Goal: Task Accomplishment & Management: Manage account settings

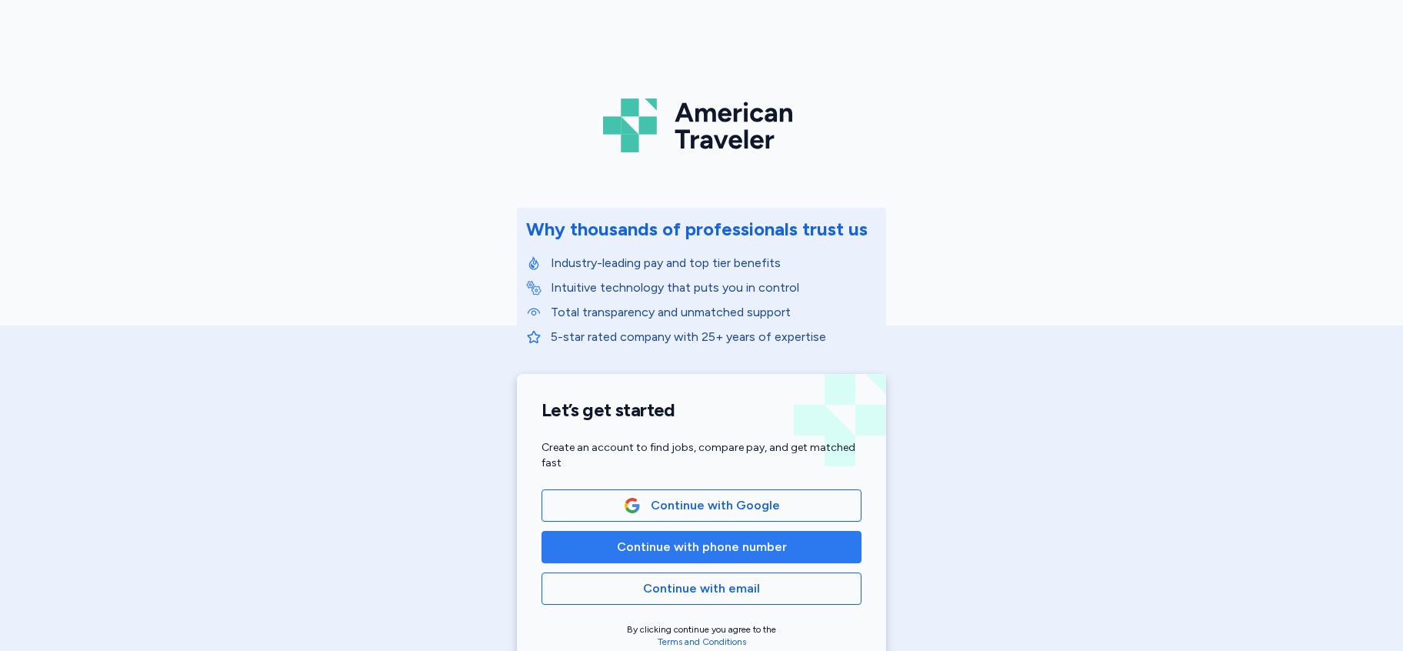
click at [702, 549] on span "Continue with phone number" at bounding box center [702, 547] width 170 height 18
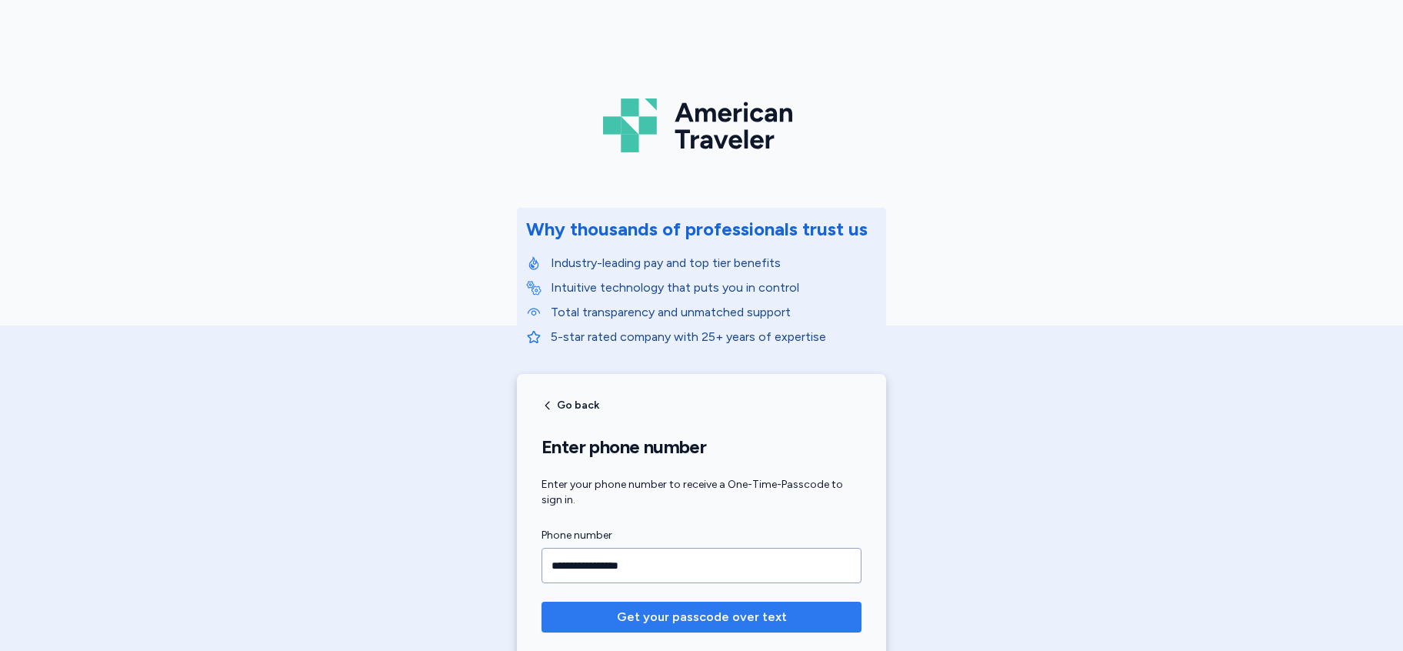
type input "**********"
click at [699, 621] on span "Get your passcode over text" at bounding box center [702, 617] width 170 height 18
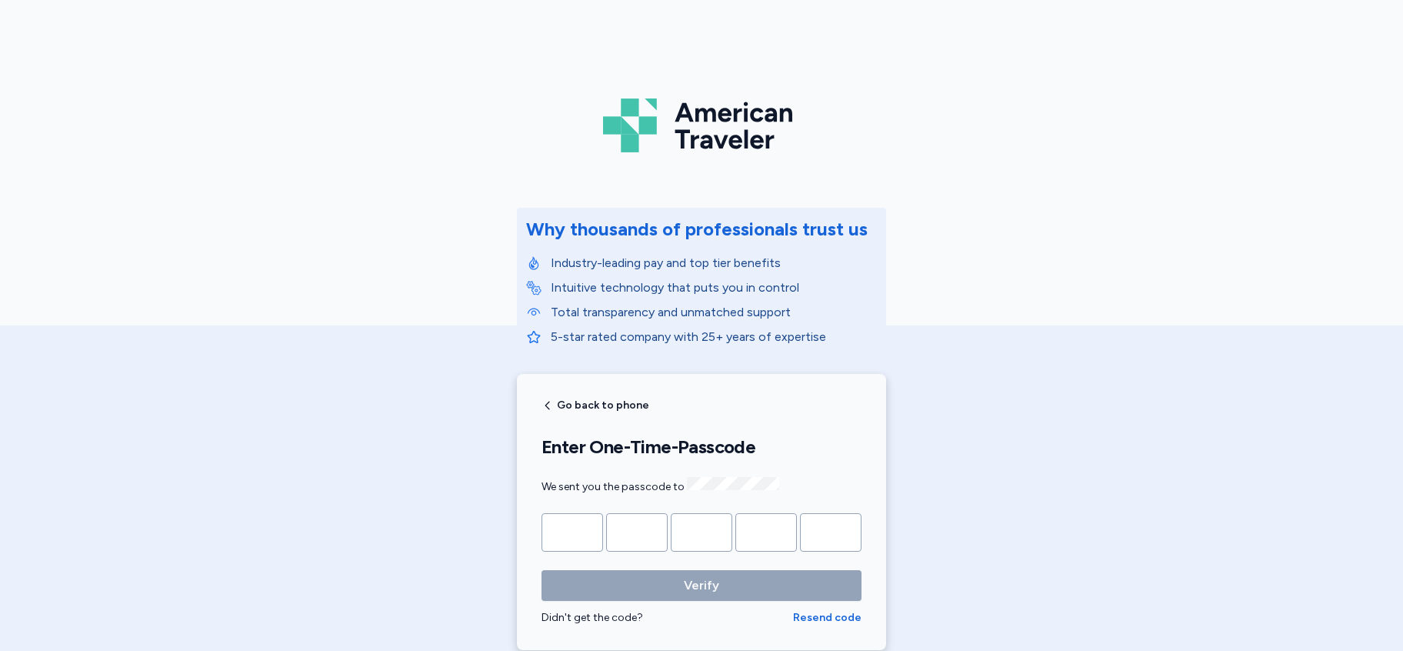
type input "*"
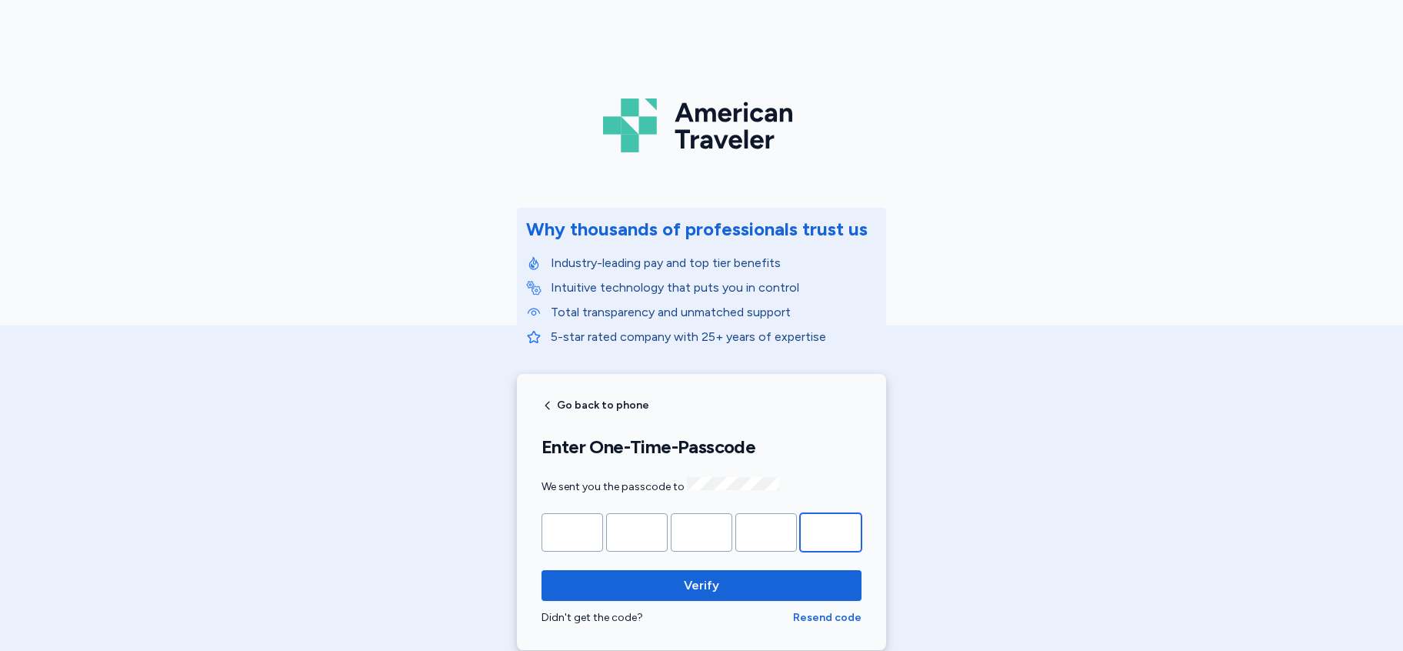
type input "*"
click at [541, 570] on button "Verify" at bounding box center [701, 585] width 320 height 31
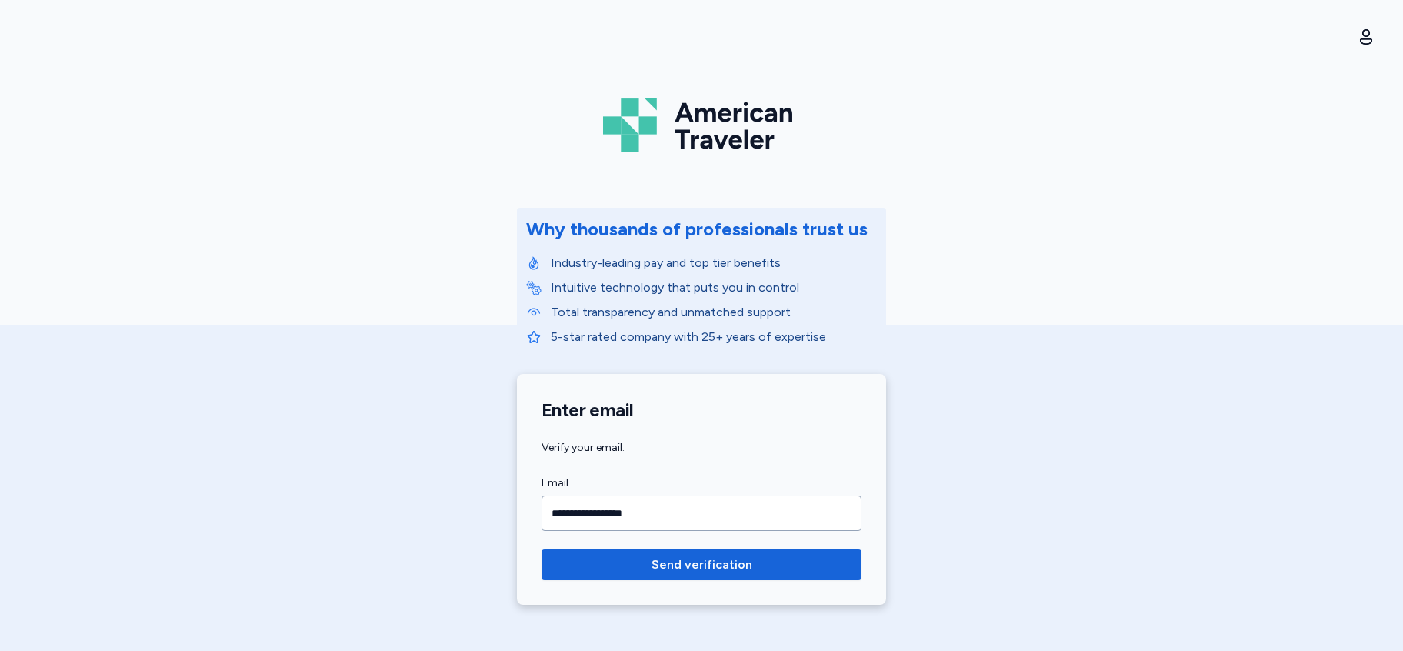
type input "**********"
click at [541, 549] on button "Send verification" at bounding box center [701, 564] width 320 height 31
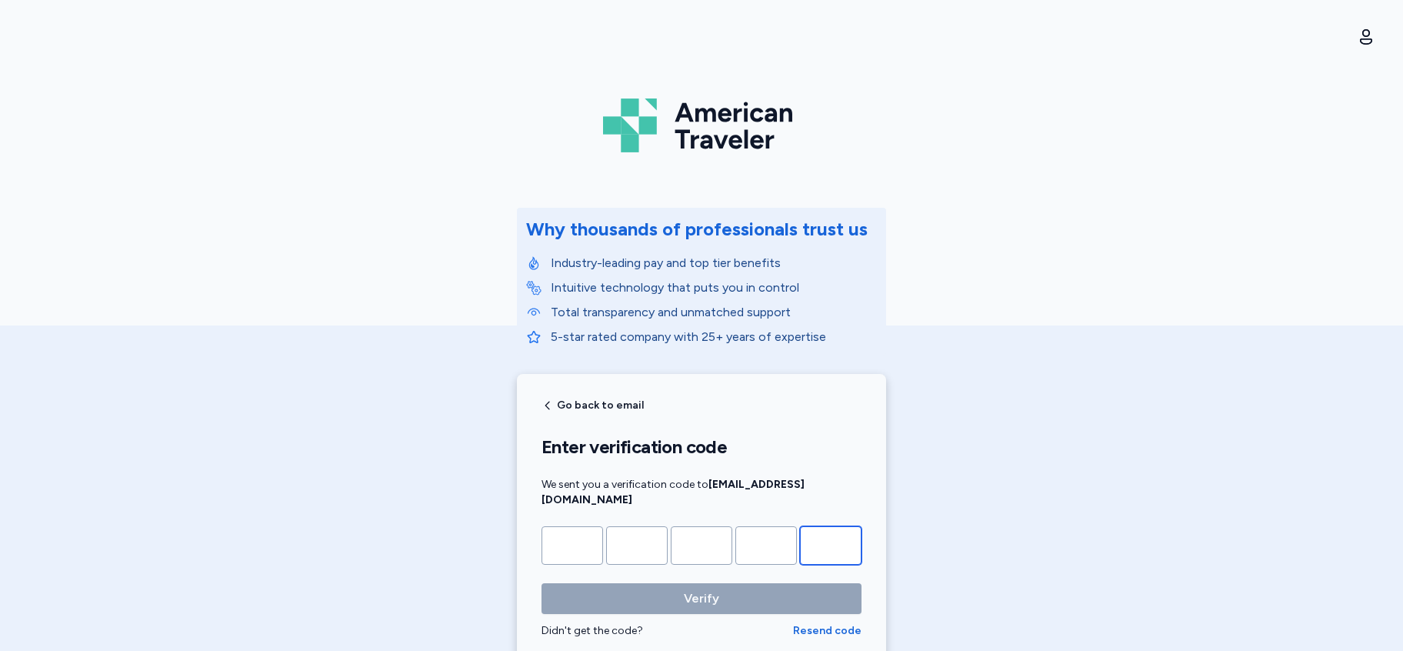
paste input "*"
type input "*"
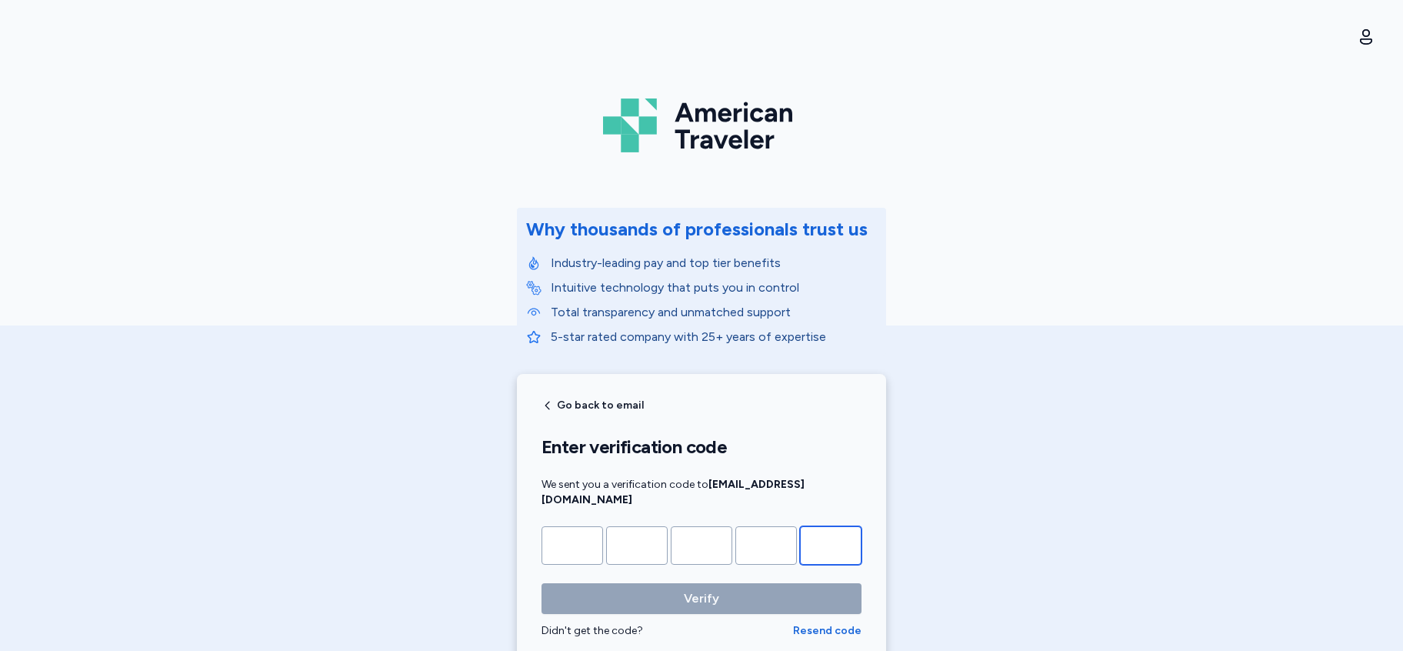
type input "*"
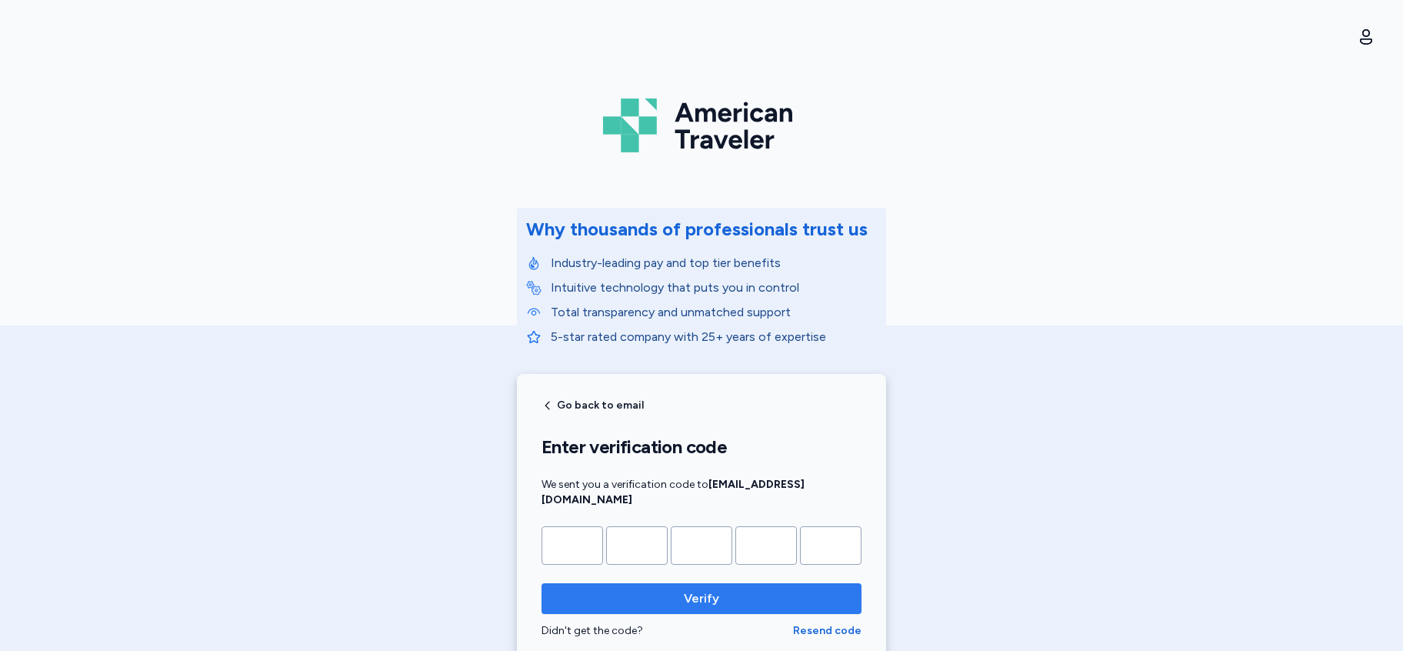
click at [699, 589] on span "Verify" at bounding box center [701, 598] width 35 height 18
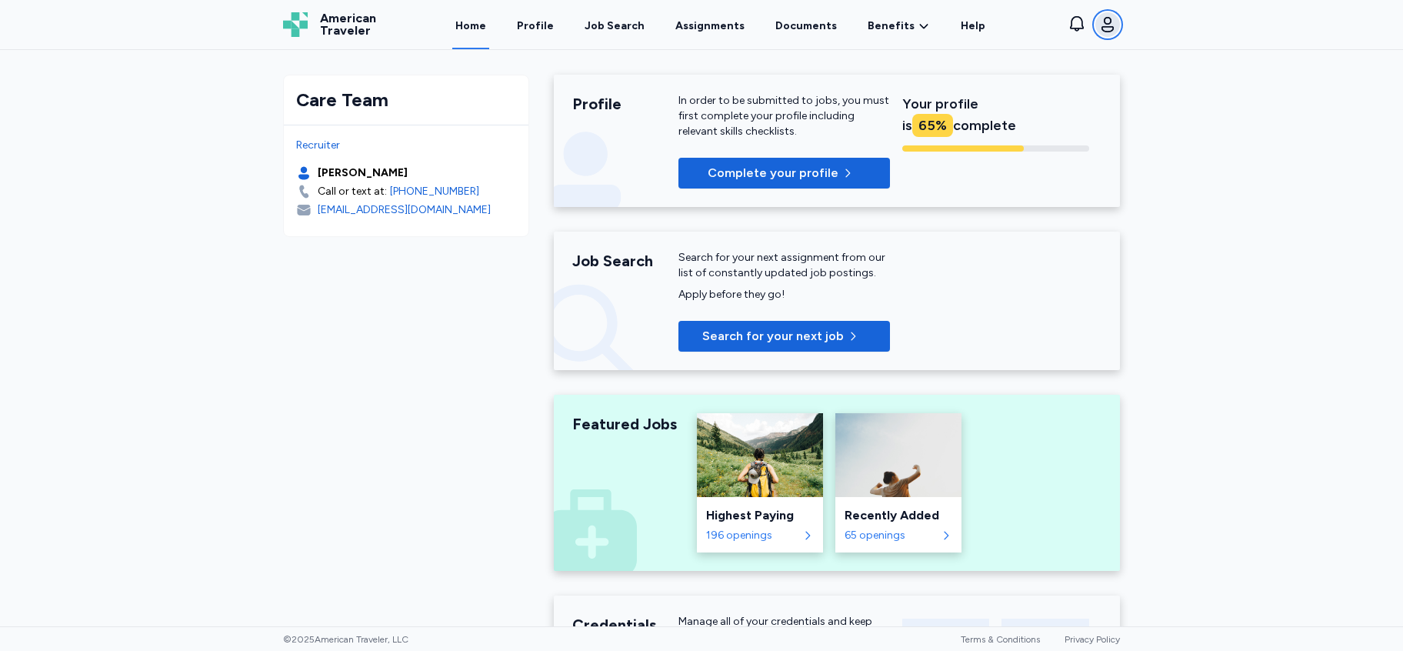
click at [1106, 22] on icon "button" at bounding box center [1107, 24] width 18 height 18
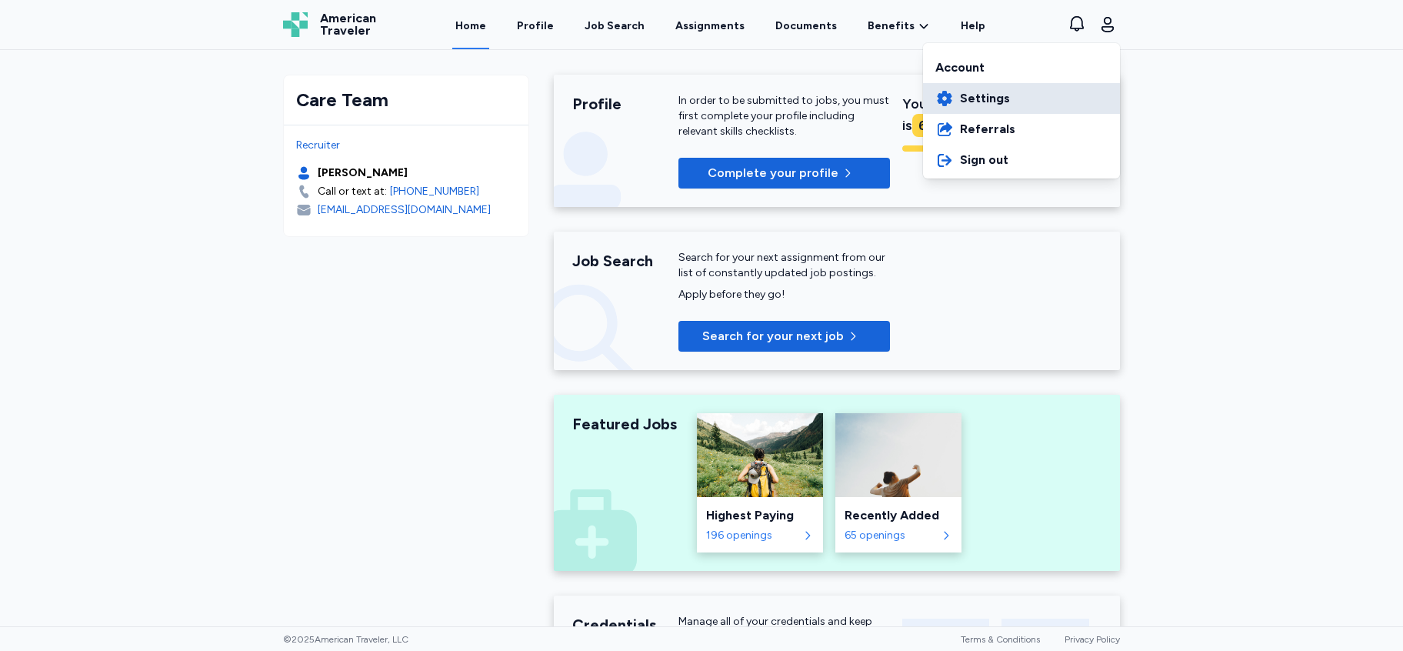
click at [987, 102] on span "Settings" at bounding box center [985, 98] width 50 height 18
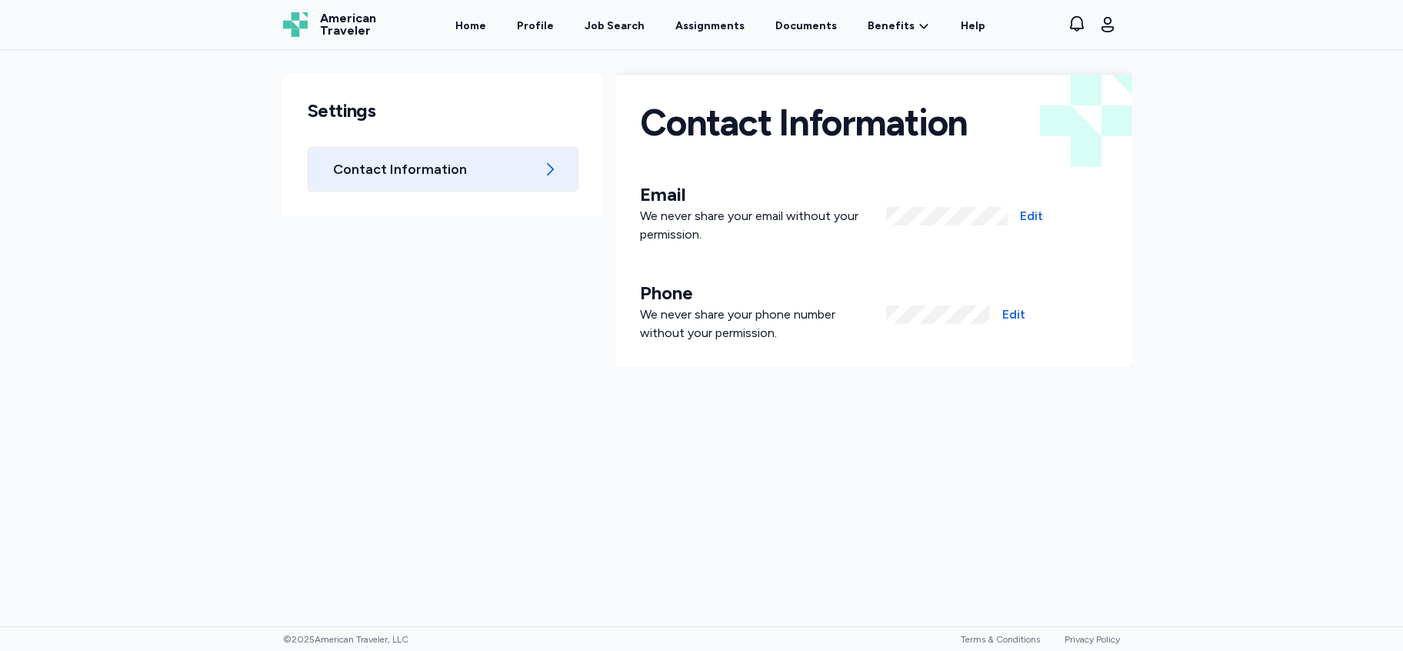
click at [444, 166] on span "Contact Information" at bounding box center [434, 169] width 202 height 18
click at [549, 171] on icon at bounding box center [550, 169] width 18 height 18
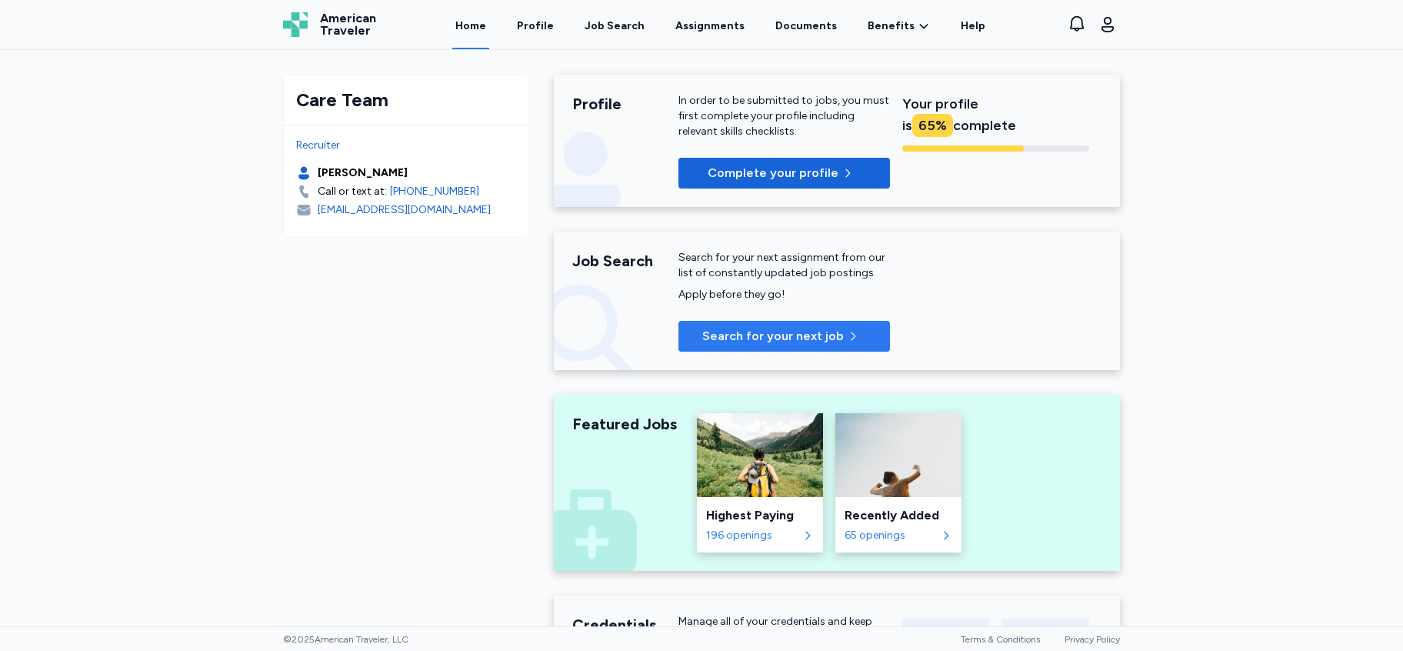
click at [765, 333] on span "Search for your next job" at bounding box center [773, 336] width 142 height 18
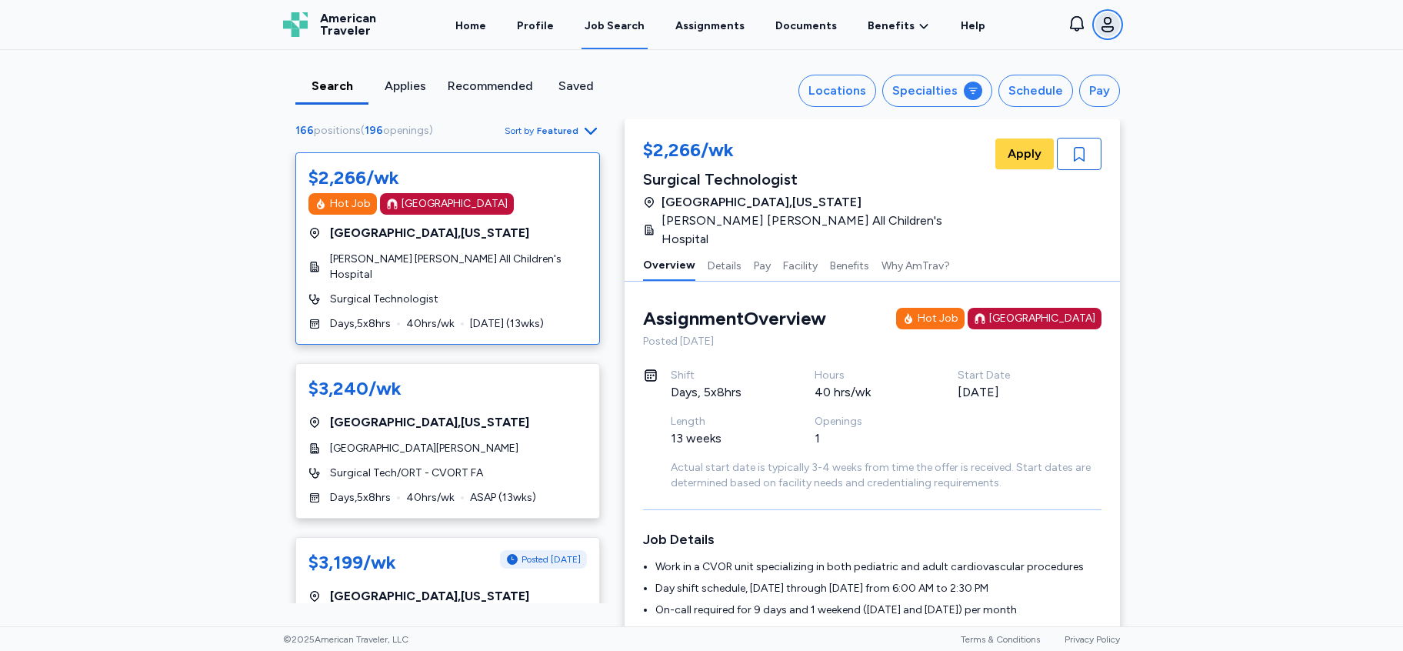
click at [1104, 26] on icon "button" at bounding box center [1107, 24] width 12 height 15
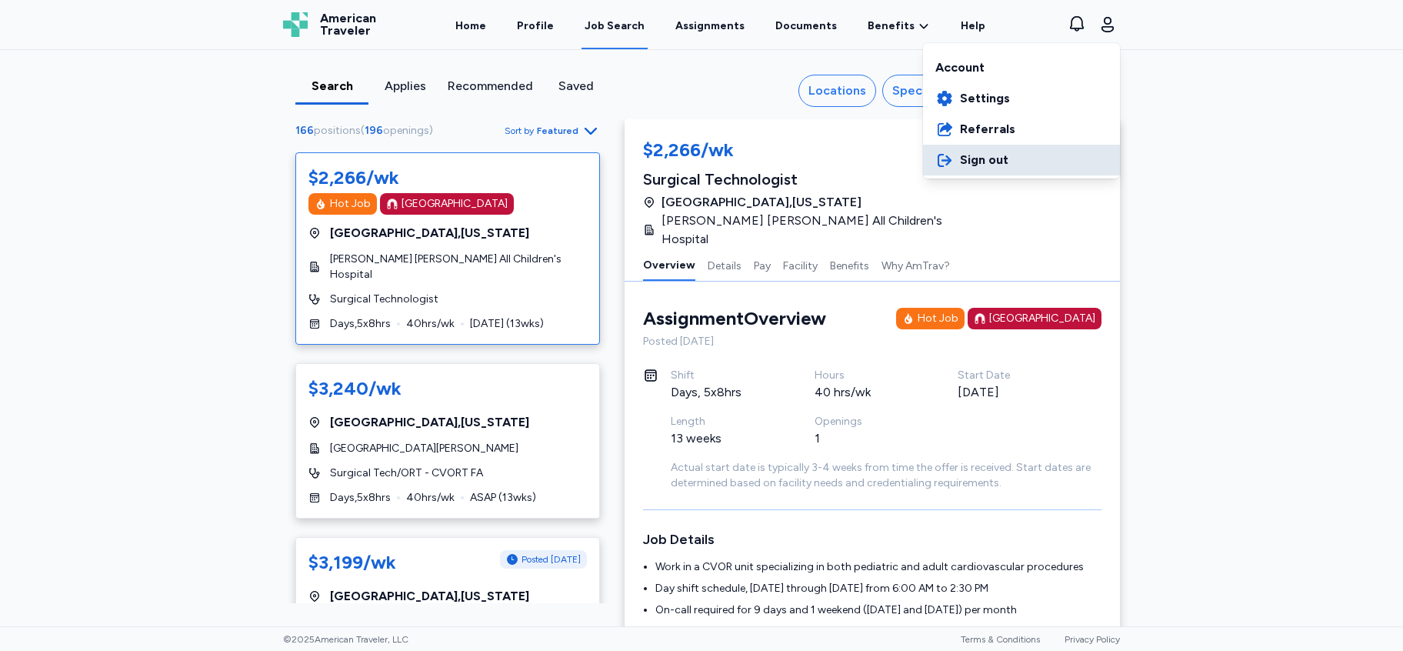
click at [967, 158] on span "Sign out" at bounding box center [984, 160] width 48 height 18
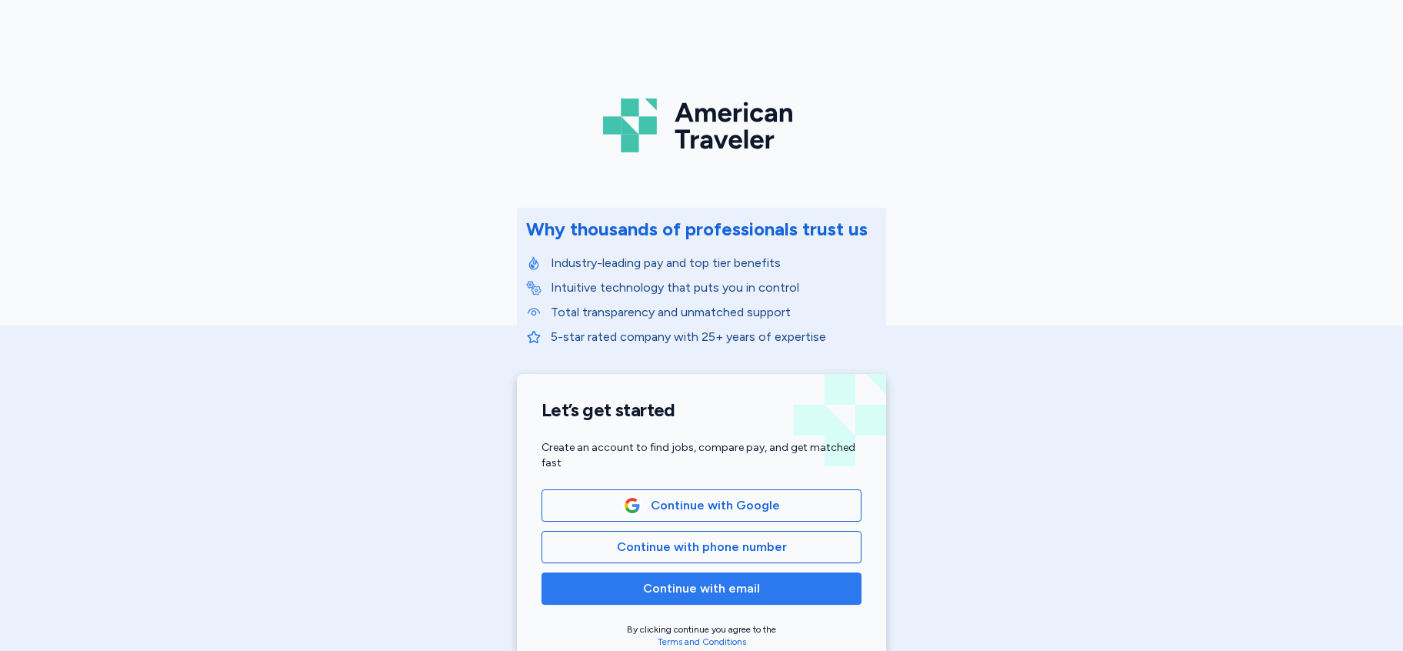
click at [684, 586] on span "Continue with email" at bounding box center [701, 588] width 117 height 18
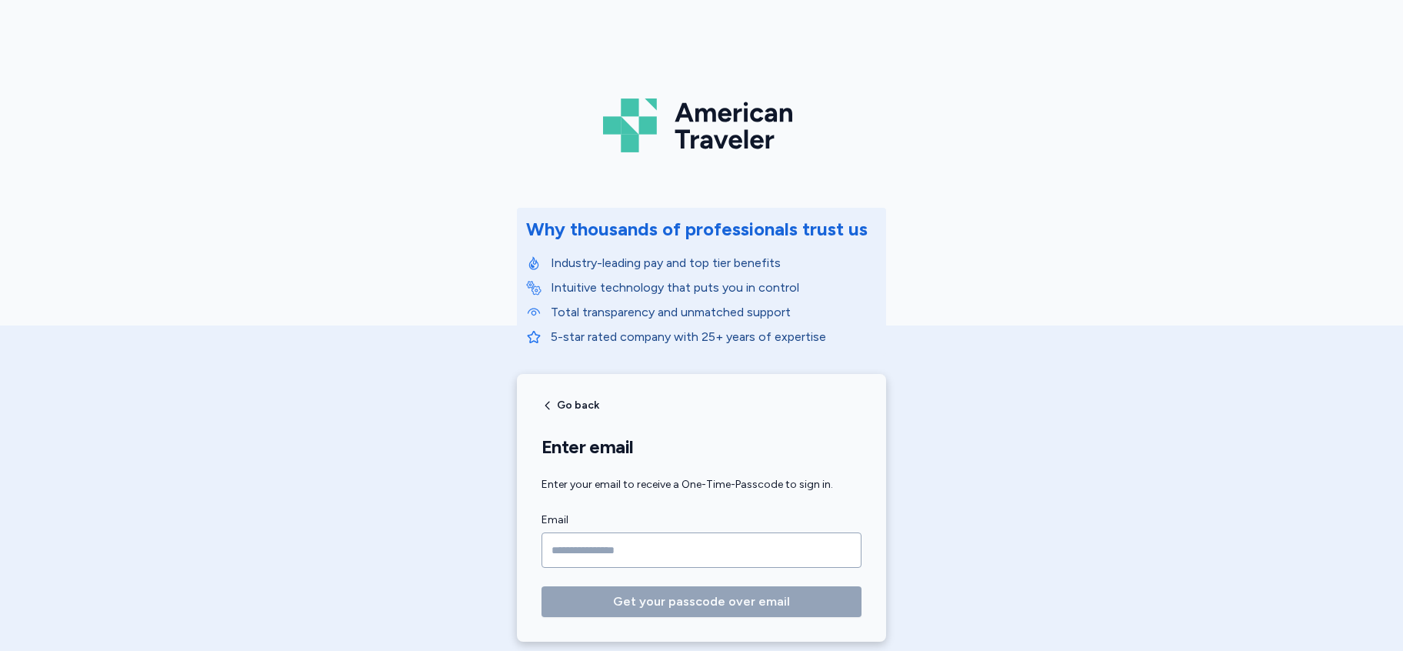
click at [679, 554] on input "Email" at bounding box center [701, 549] width 320 height 35
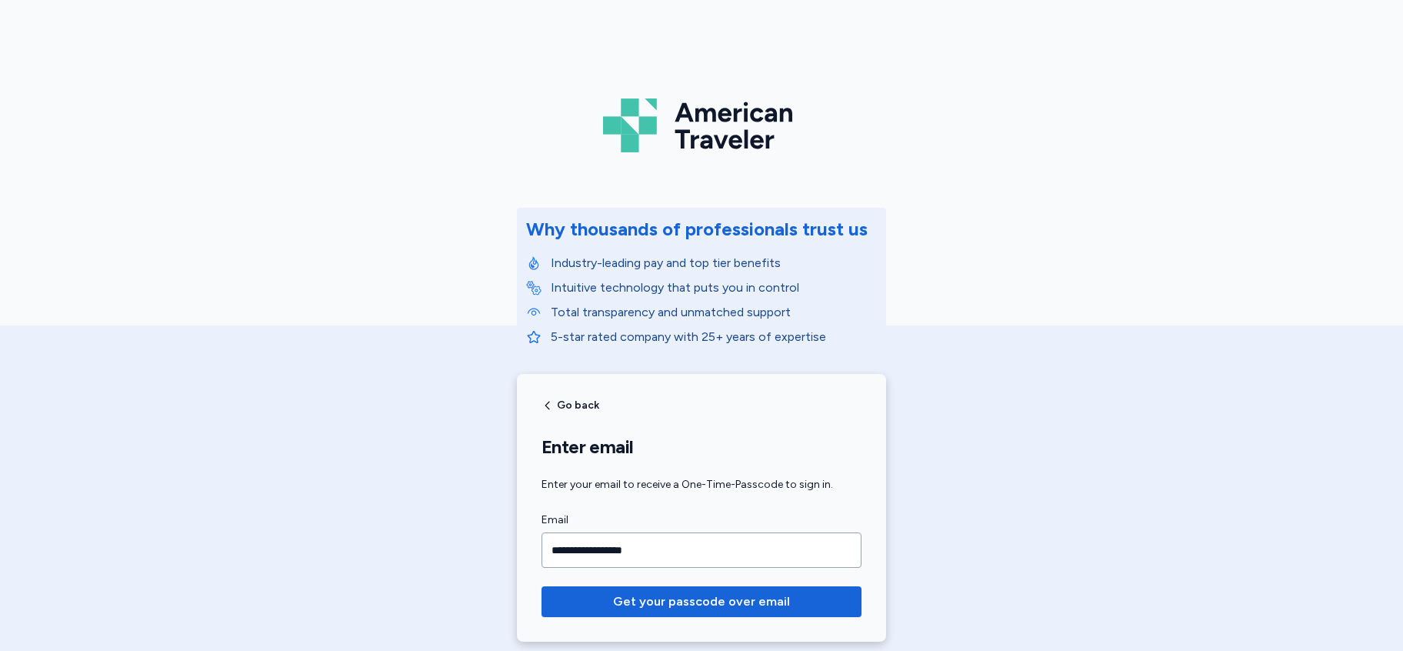
type input "**********"
click at [541, 586] on button "Get your passcode over email" at bounding box center [701, 601] width 320 height 31
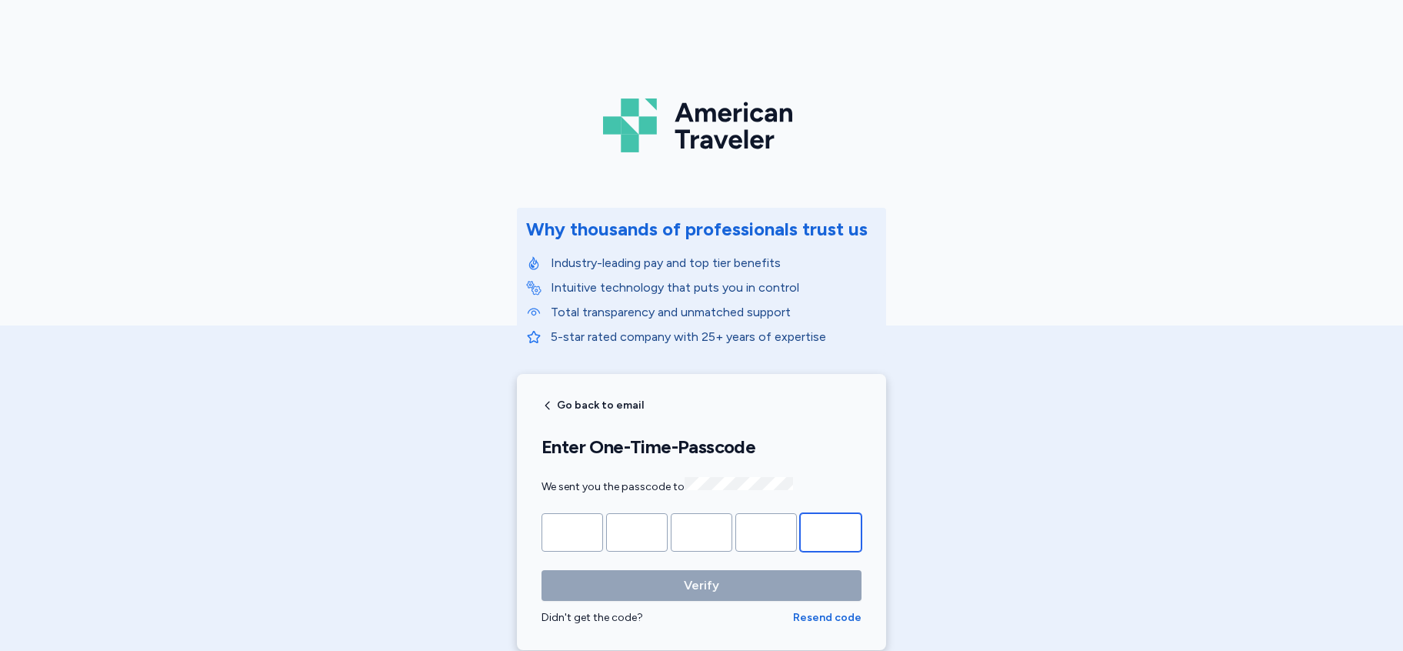
paste input "*"
type input "*"
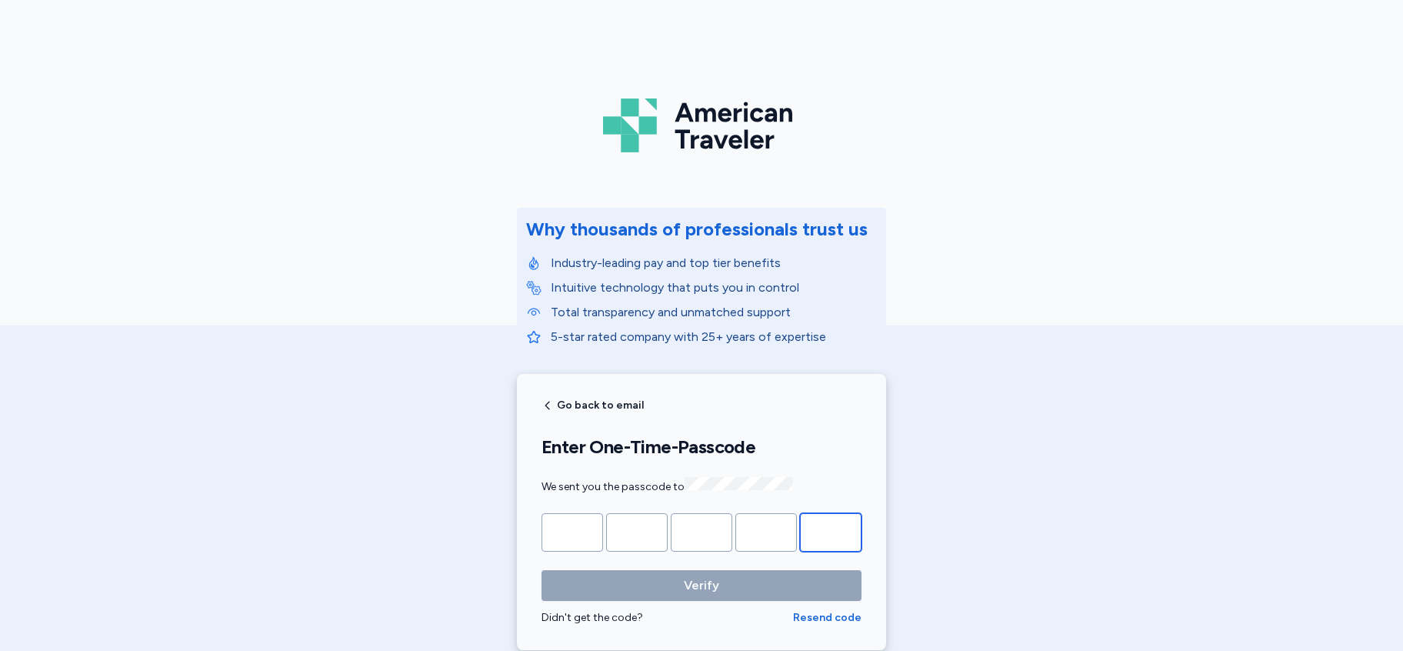
type input "*"
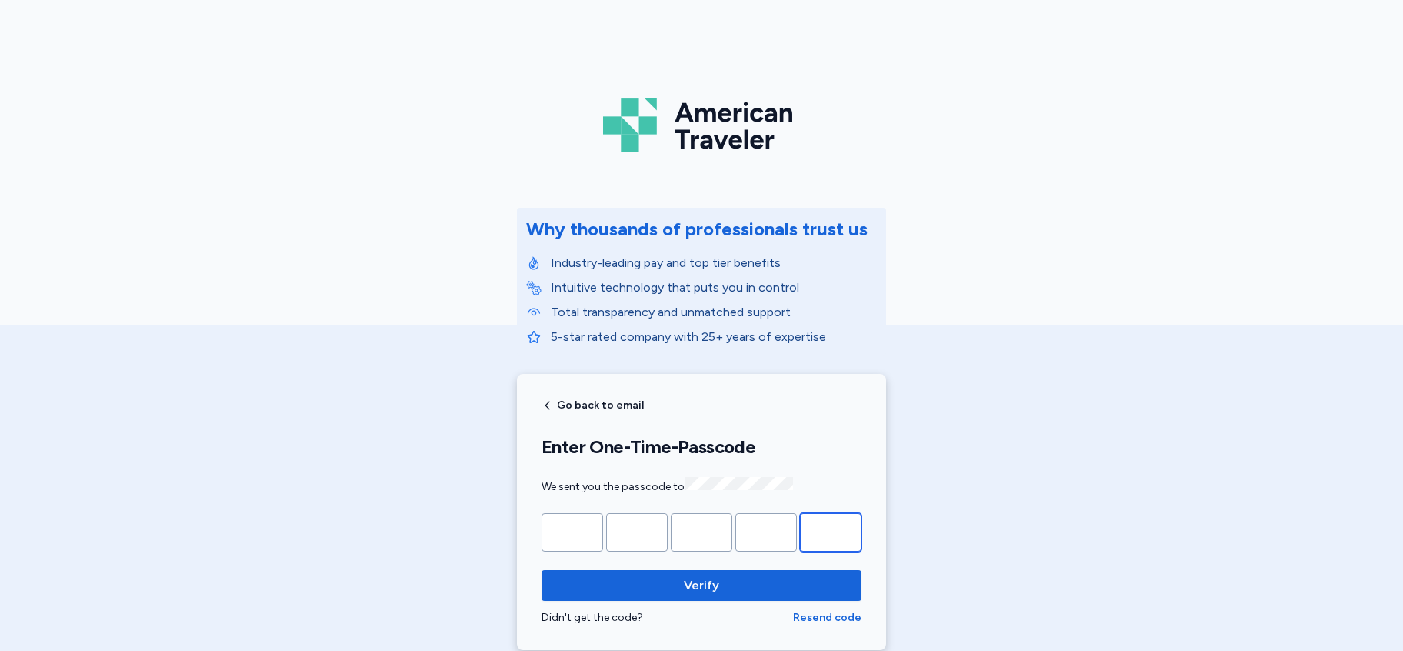
click at [541, 570] on button "Verify" at bounding box center [701, 585] width 320 height 31
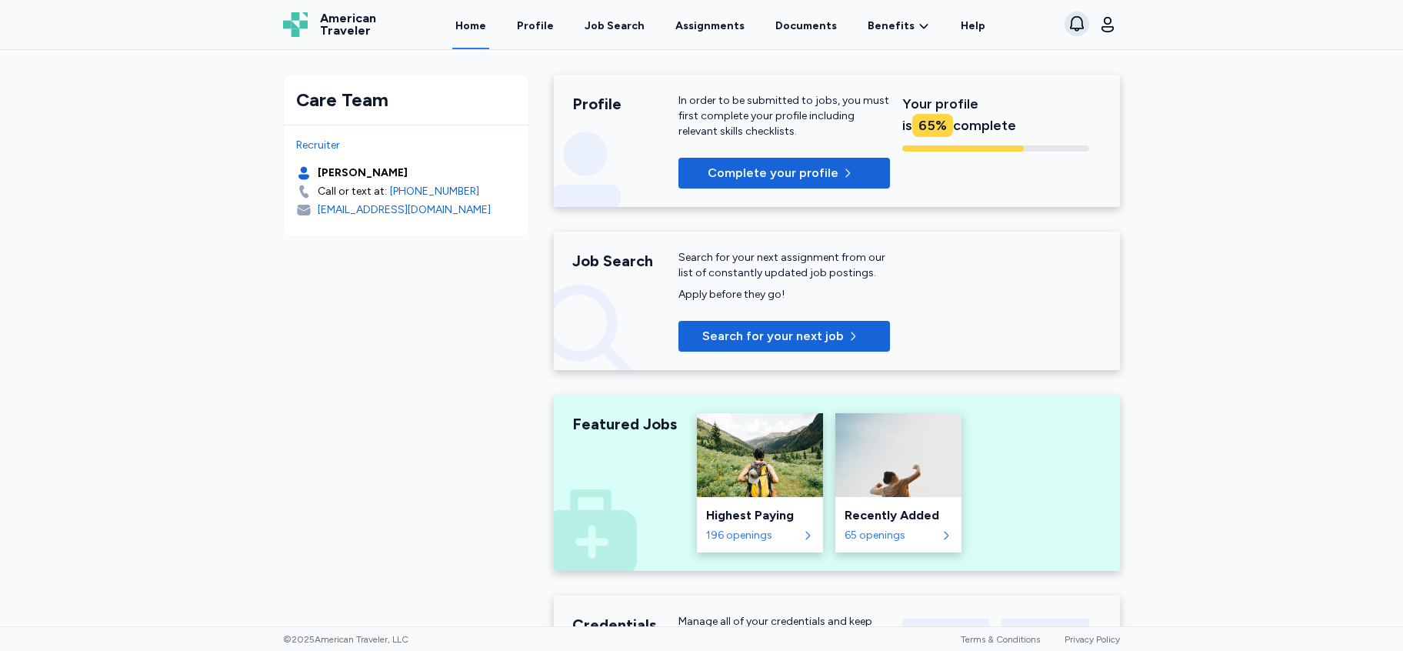
click at [1079, 25] on icon "button" at bounding box center [1077, 24] width 18 height 18
click at [1109, 29] on icon "button" at bounding box center [1107, 24] width 18 height 18
click at [1187, 152] on div "Open sidebar Home American Traveler American Traveler Home Profile Job Search A…" at bounding box center [701, 325] width 1403 height 651
click at [804, 170] on span "Complete your profile" at bounding box center [773, 173] width 131 height 18
click at [784, 334] on span "Search for your next job" at bounding box center [773, 336] width 142 height 18
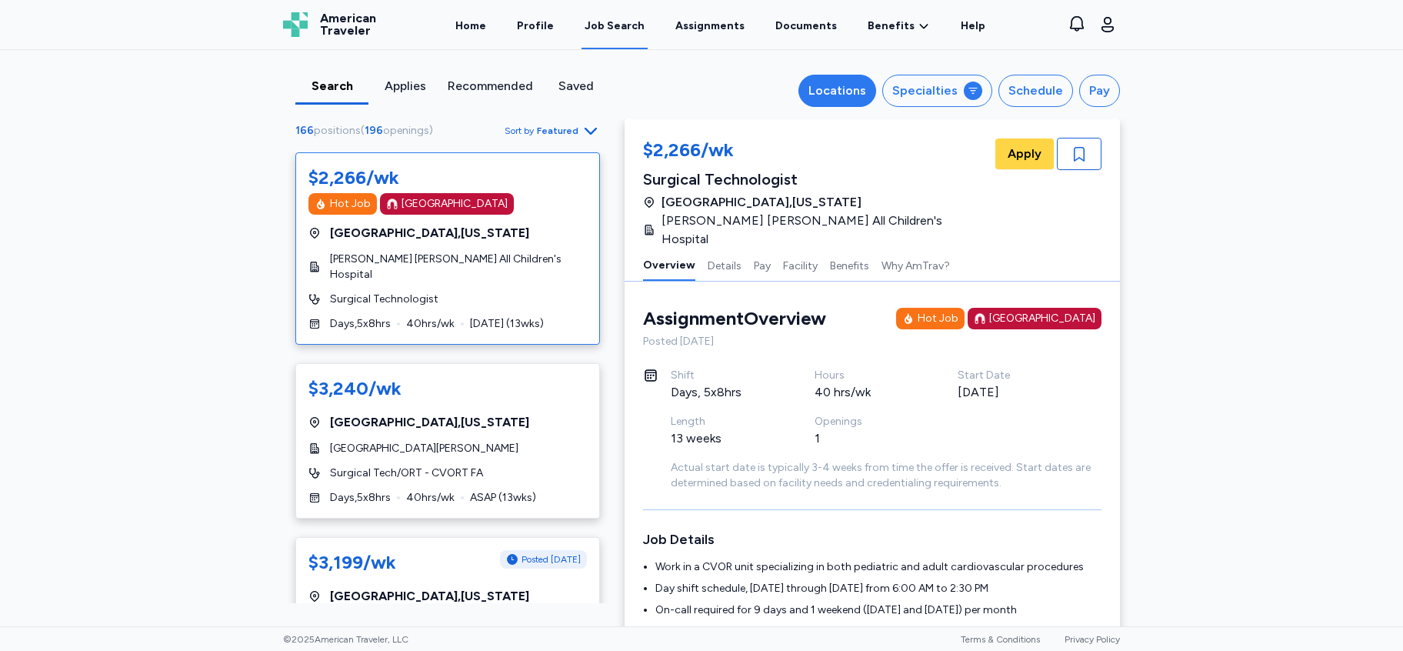
click at [850, 95] on div "Locations" at bounding box center [837, 91] width 58 height 18
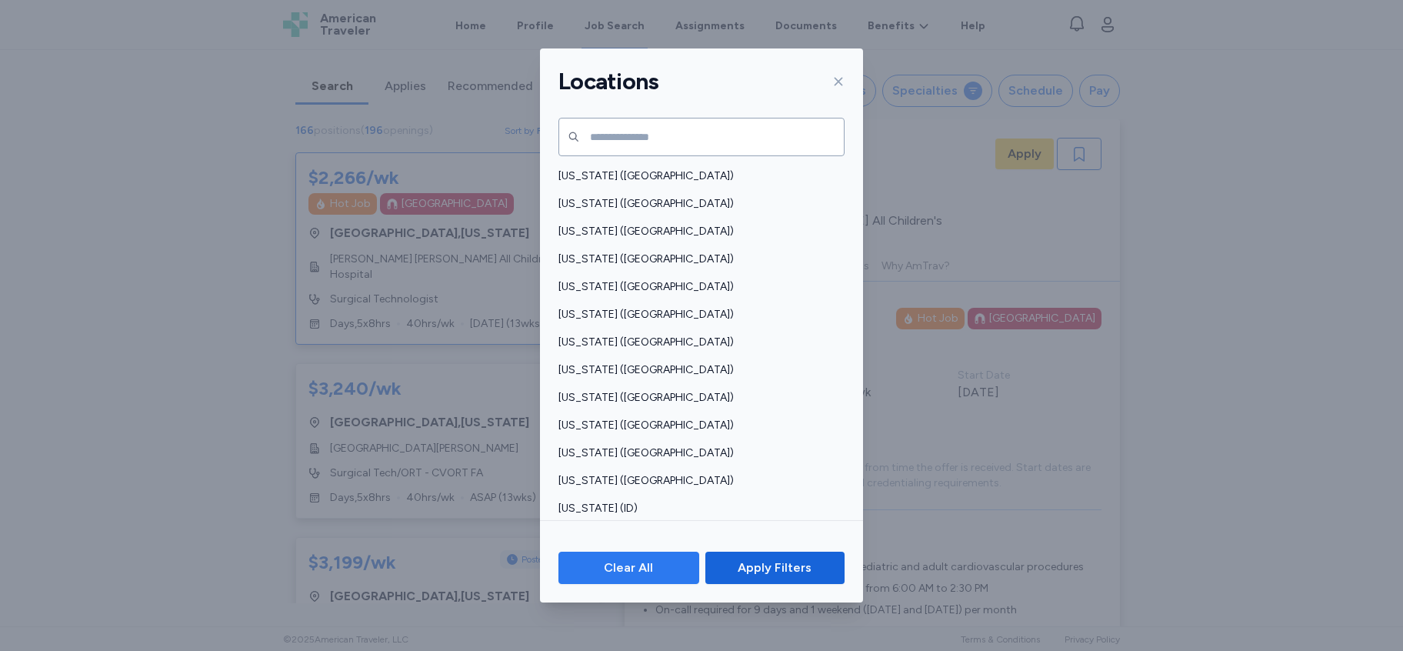
click at [634, 568] on span "Clear All" at bounding box center [628, 567] width 49 height 18
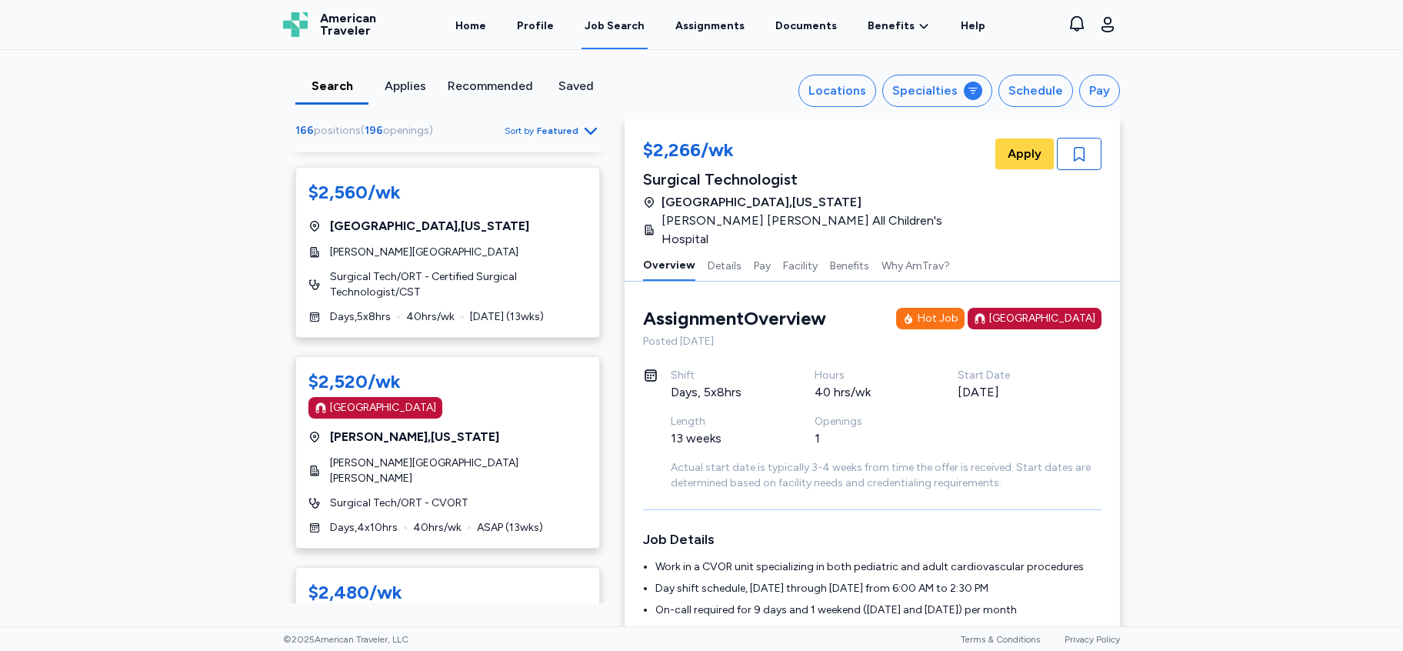
scroll to position [1687, 0]
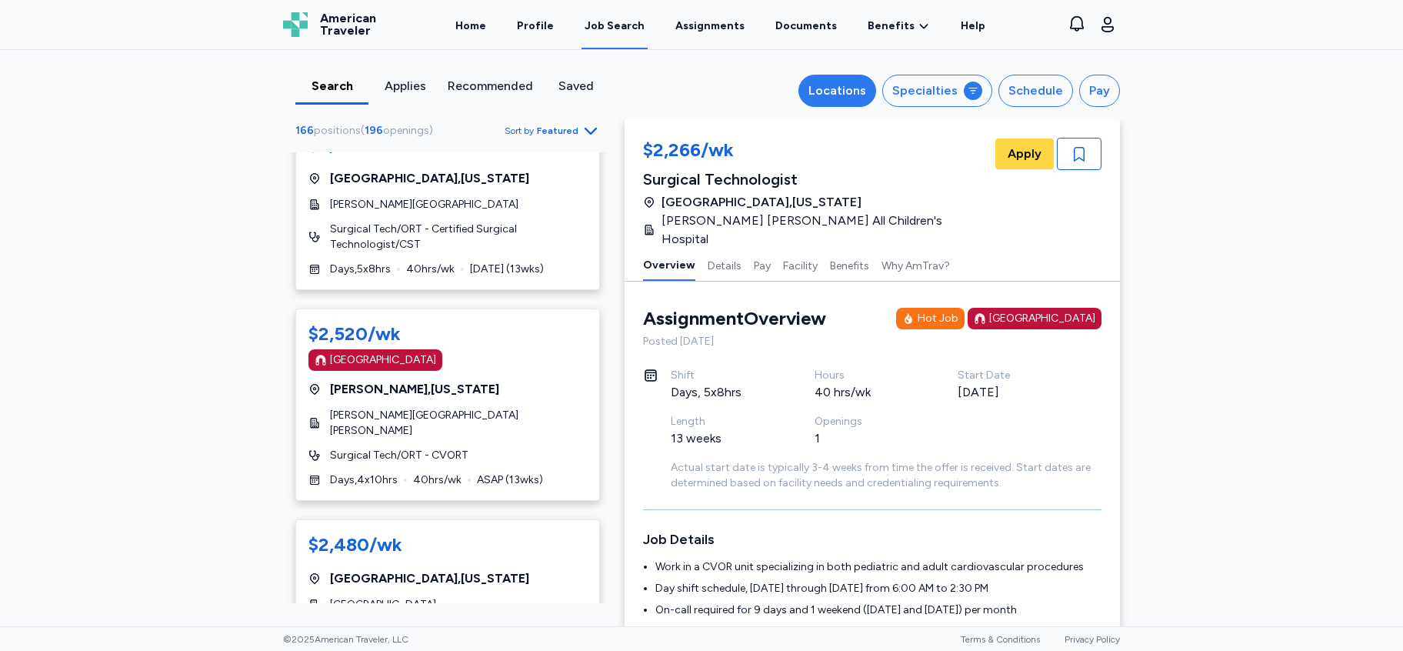
click at [825, 86] on div "Locations" at bounding box center [837, 91] width 58 height 18
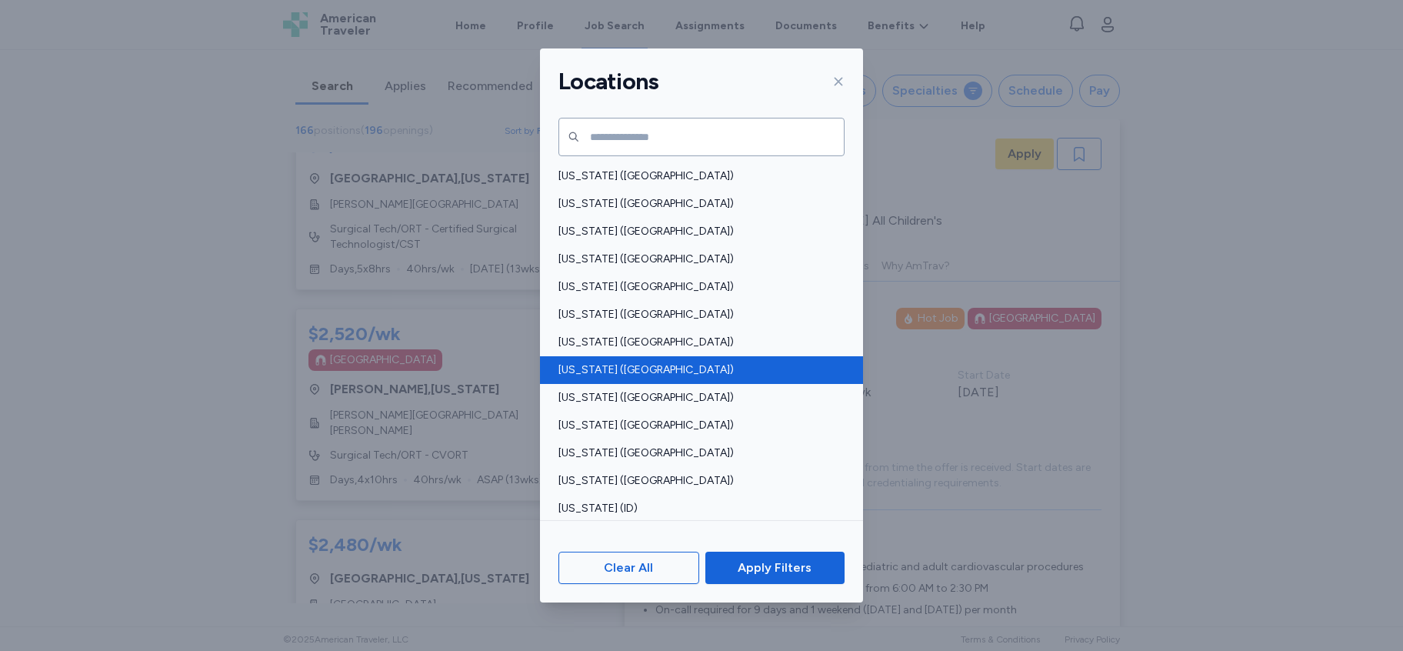
click at [655, 369] on span "District of Columbia (DC)" at bounding box center [696, 369] width 277 height 15
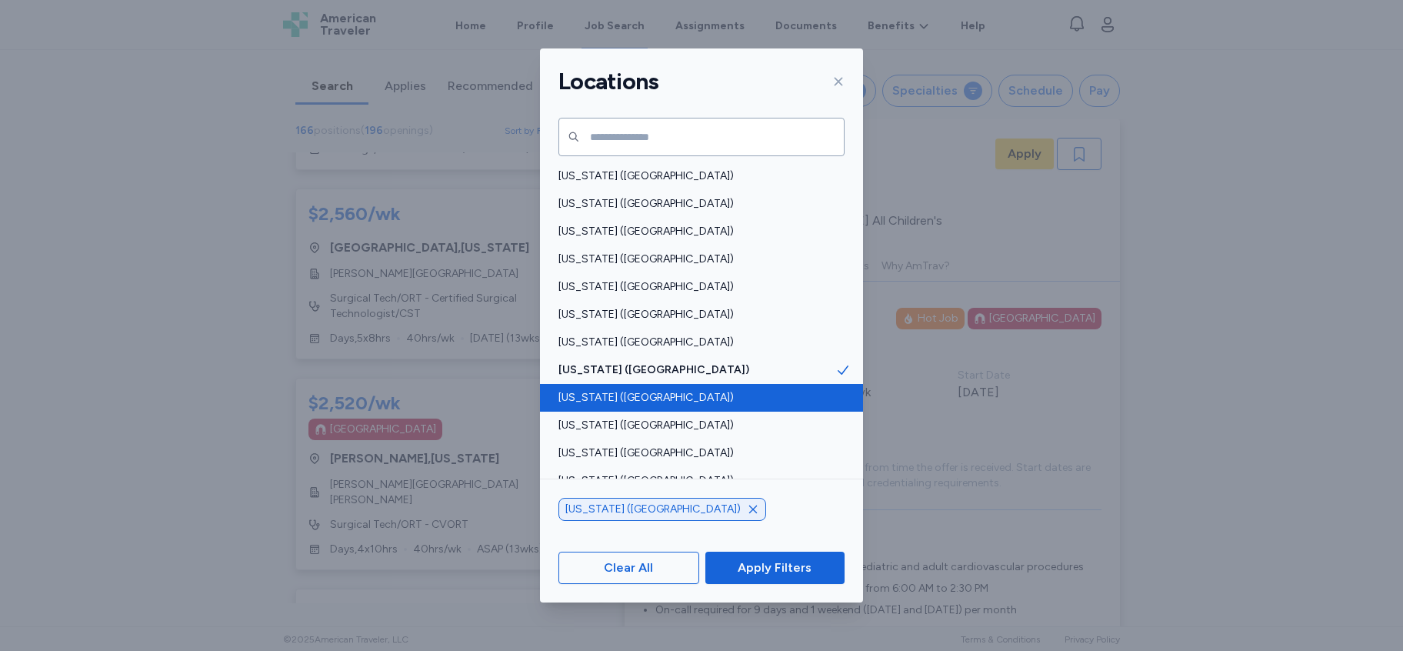
scroll to position [1756, 0]
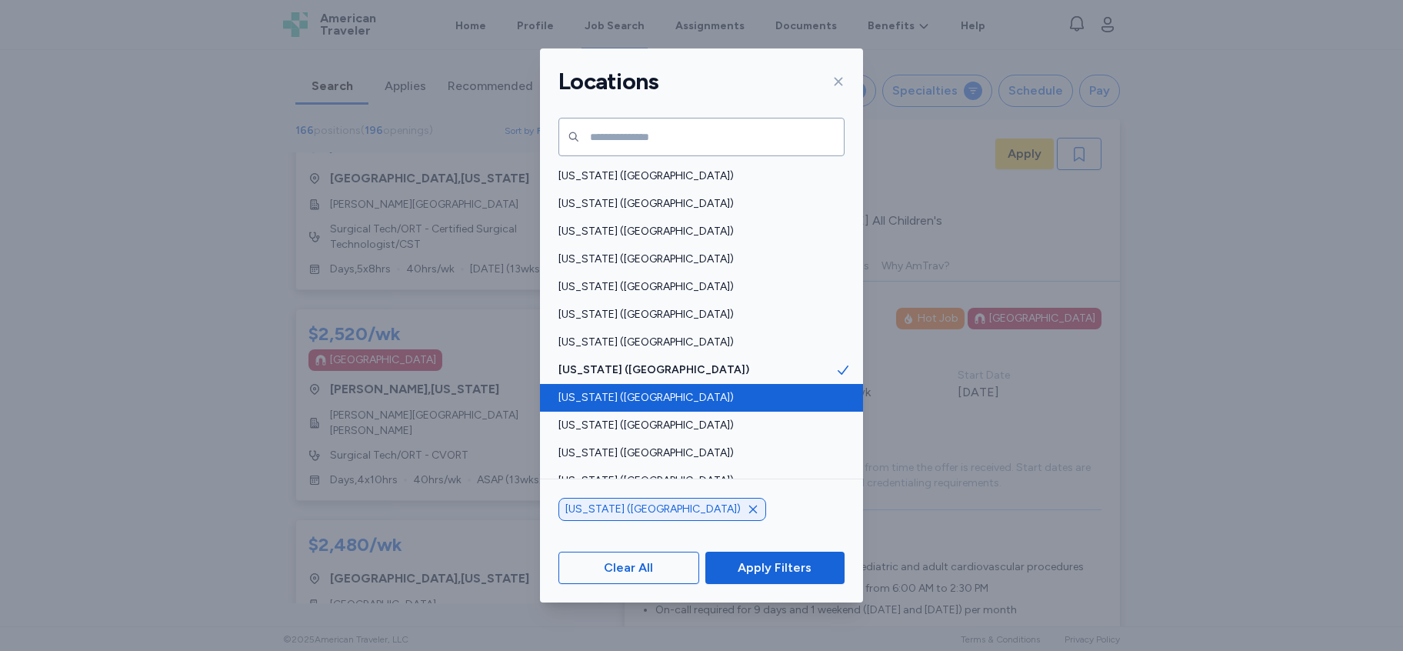
click at [626, 399] on span "Delaware (DE)" at bounding box center [696, 397] width 277 height 15
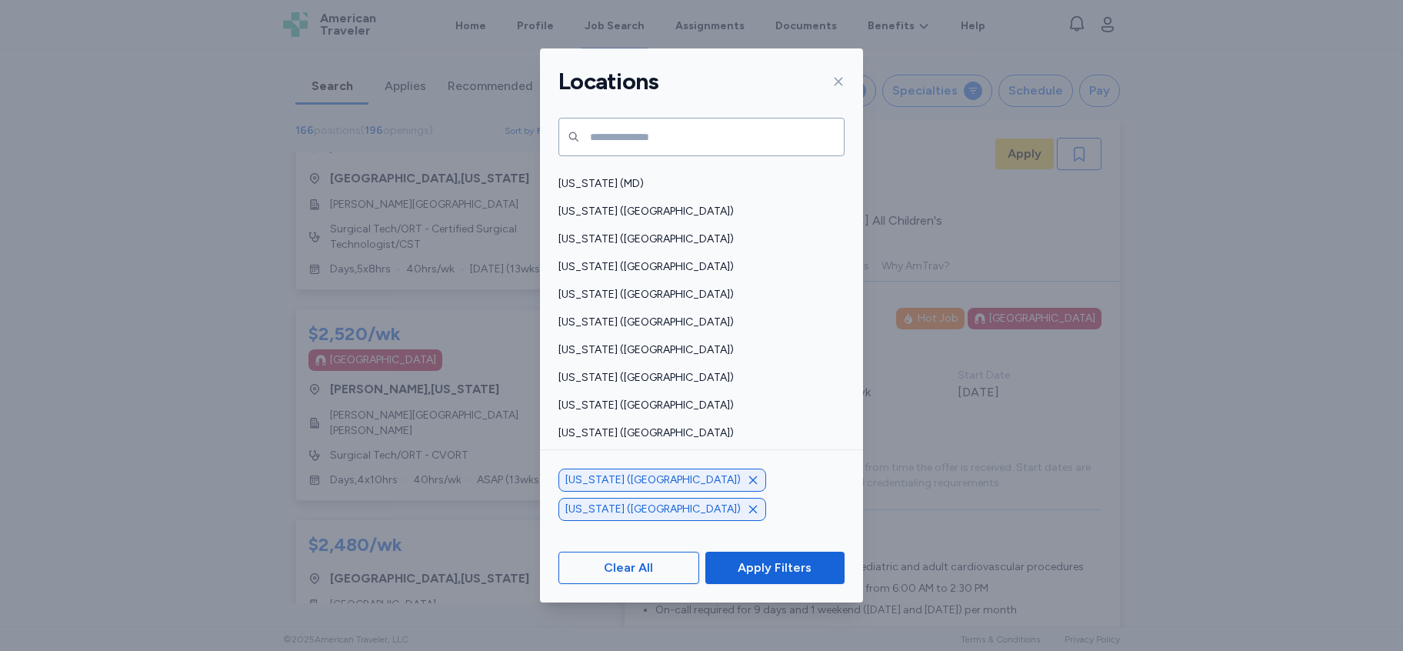
scroll to position [580, 0]
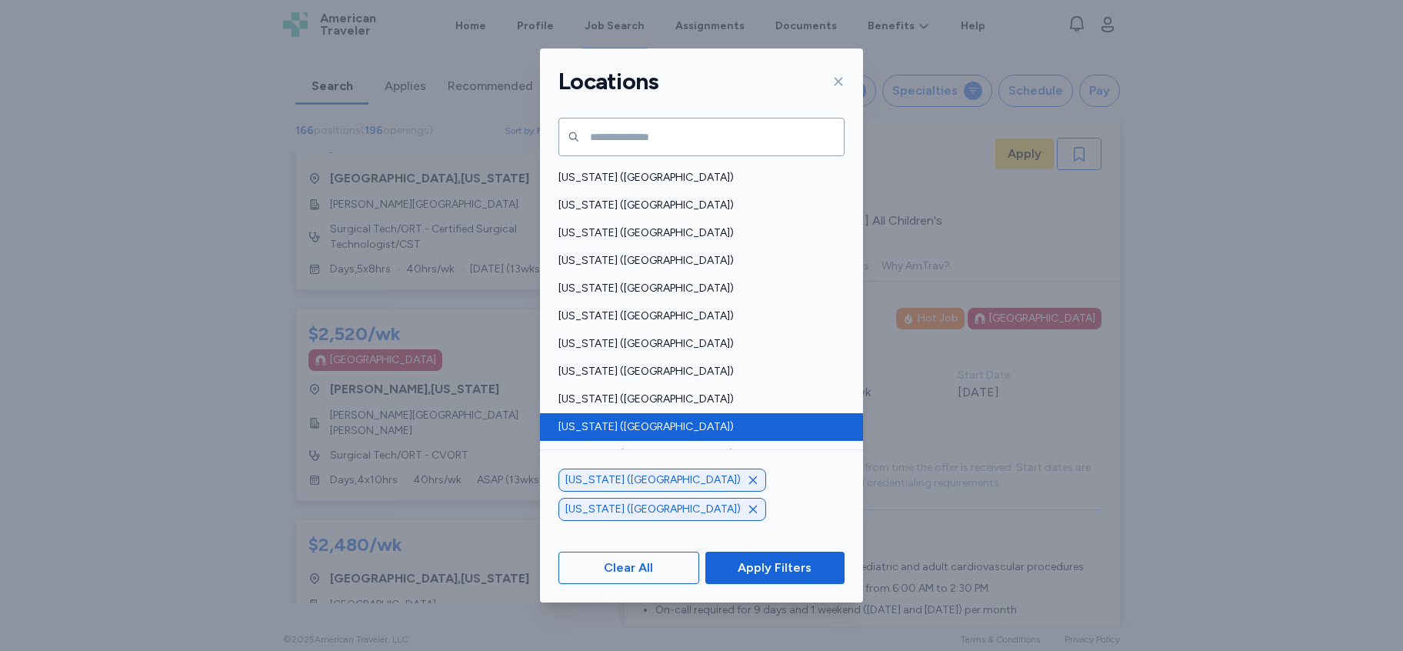
click at [605, 422] on span "New Jersey (NJ)" at bounding box center [696, 426] width 277 height 15
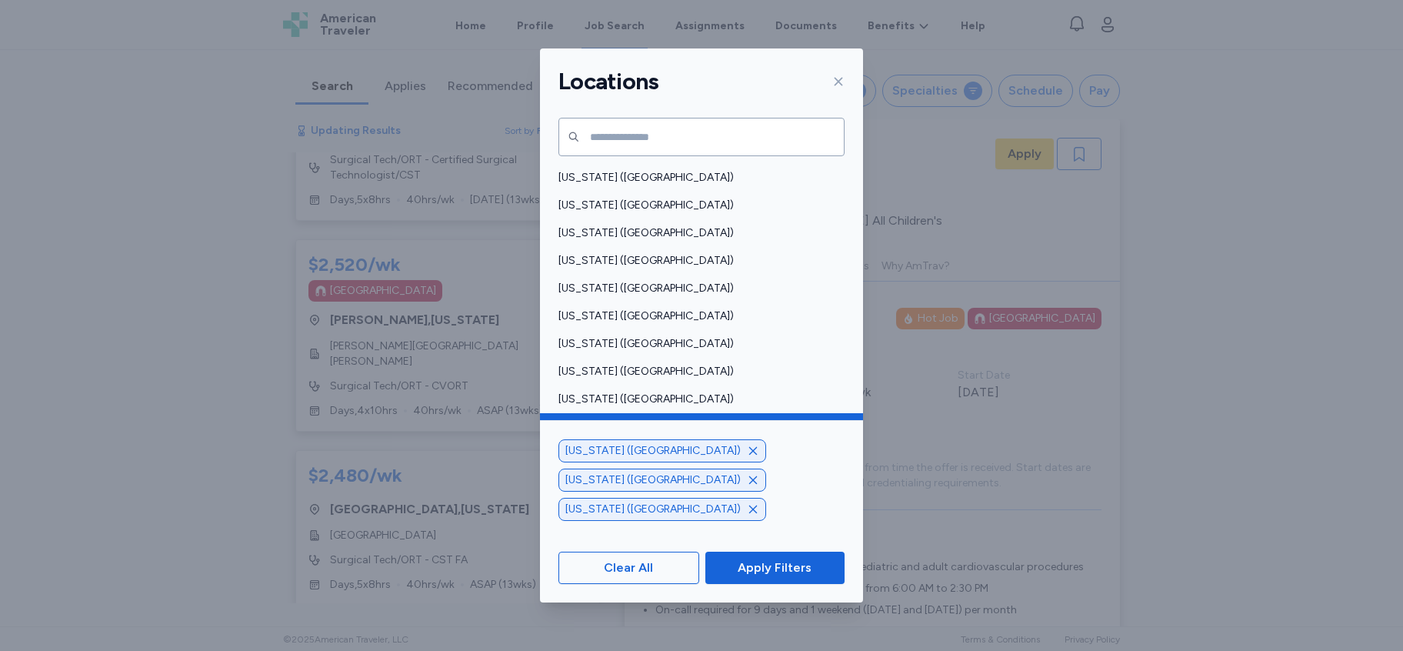
scroll to position [1687, 0]
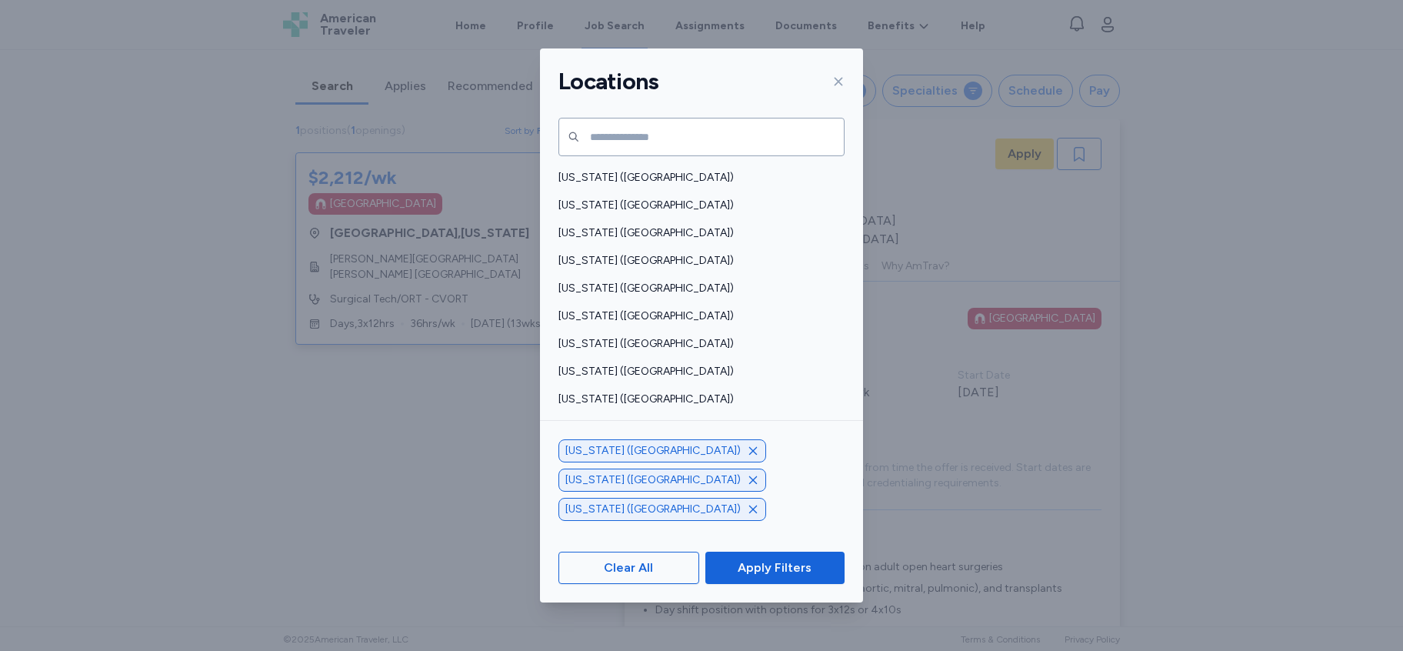
scroll to position [841, 0]
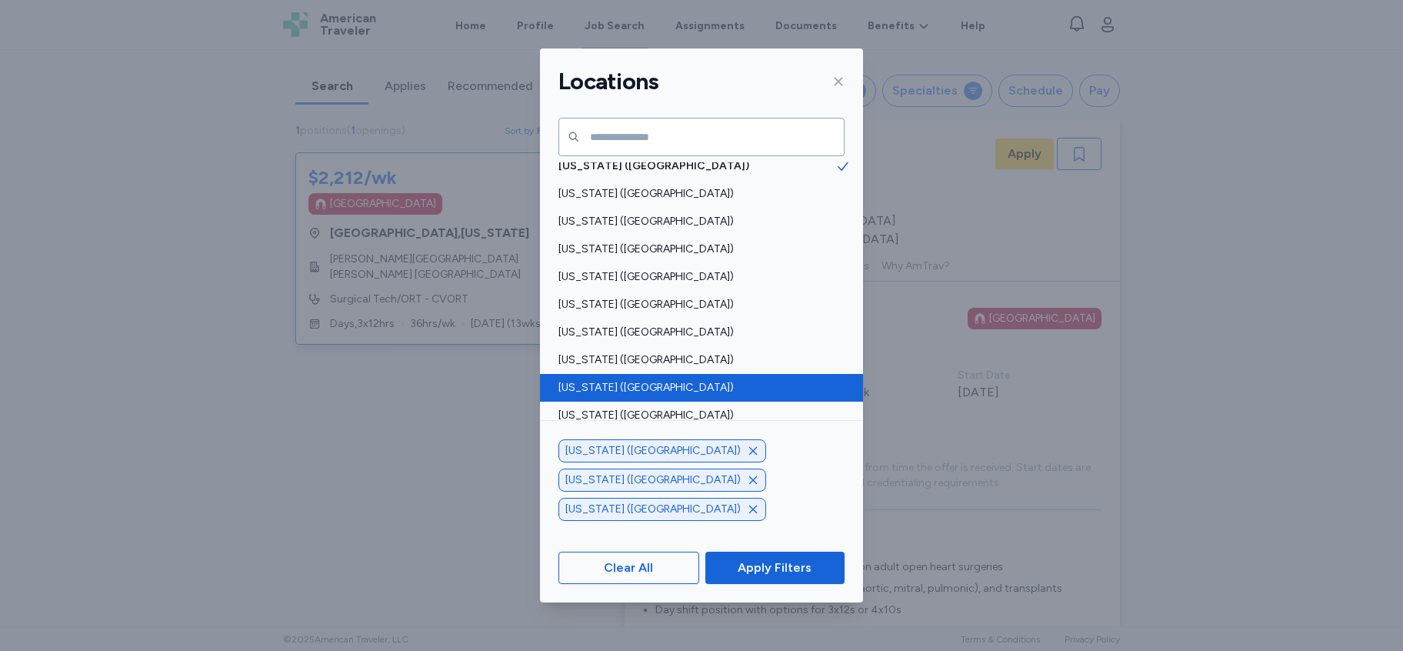
click at [627, 385] on span "Pennsylvania (PA)" at bounding box center [696, 387] width 277 height 15
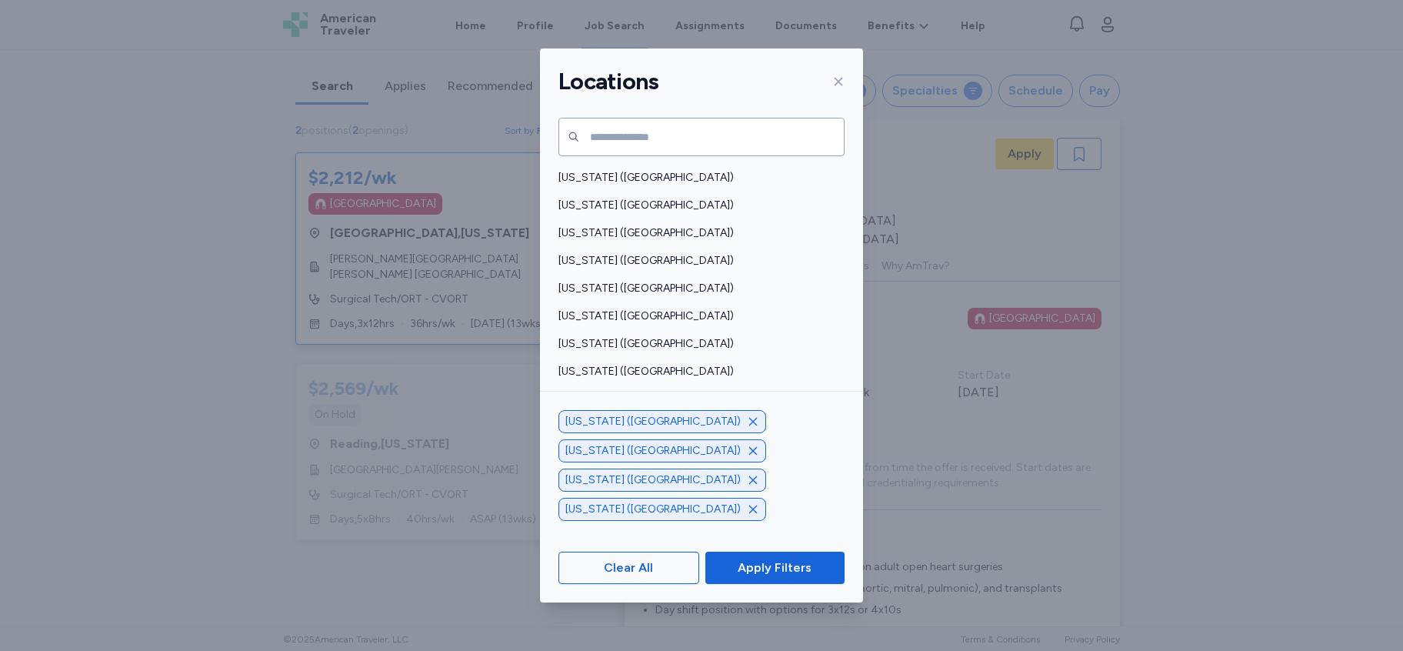
scroll to position [319, 0]
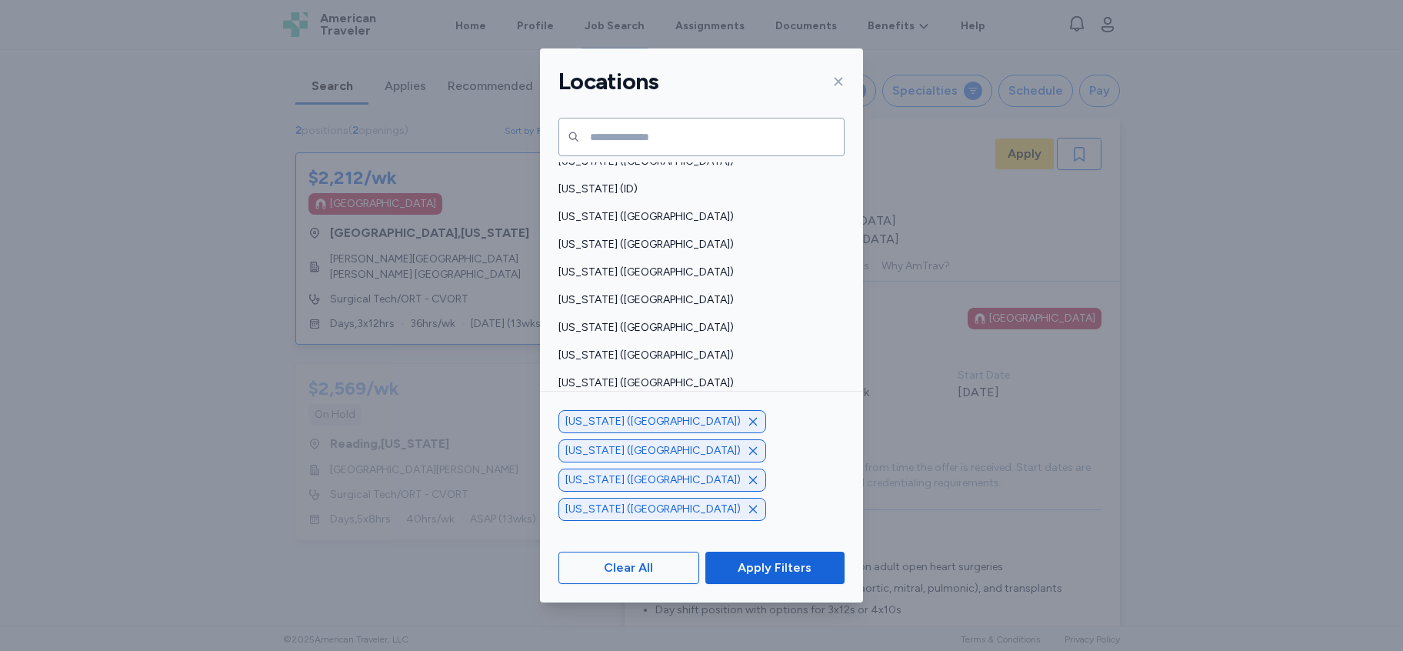
click at [591, 401] on div "Maryland (MD)" at bounding box center [701, 411] width 323 height 28
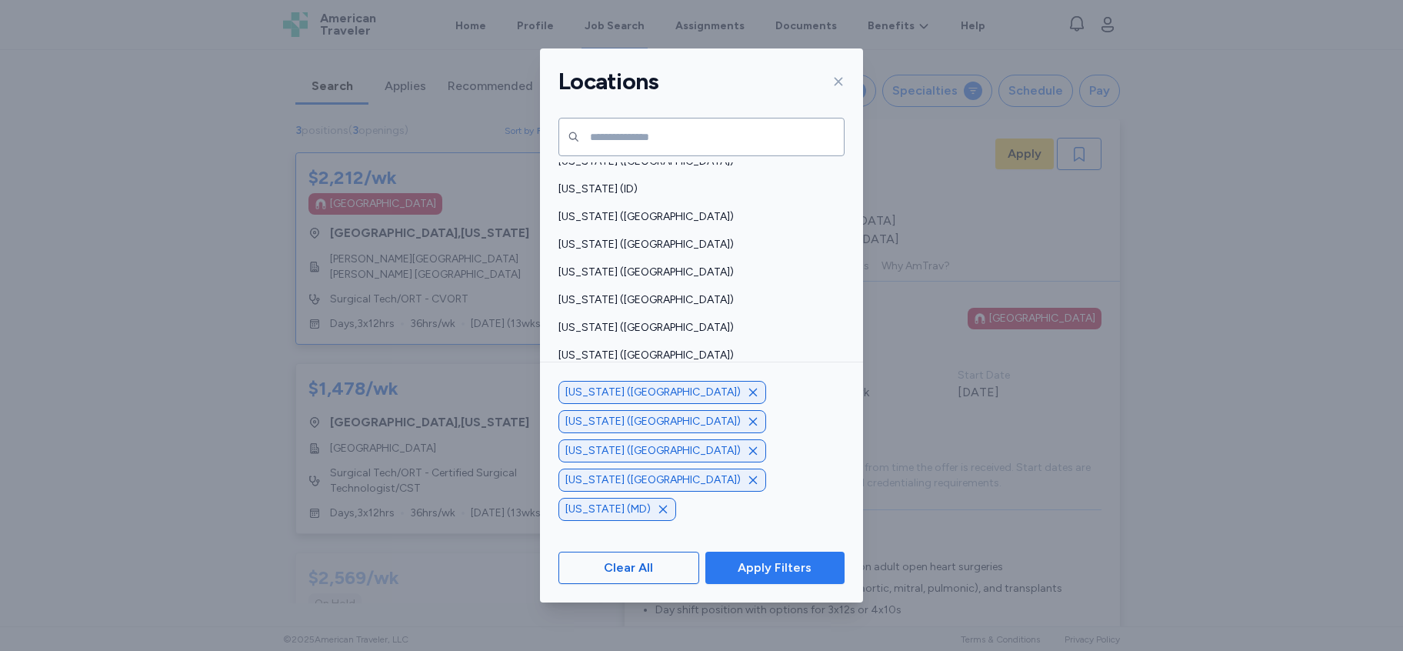
click at [776, 571] on span "Apply Filters" at bounding box center [775, 567] width 74 height 18
